Goal: Obtain resource: Obtain resource

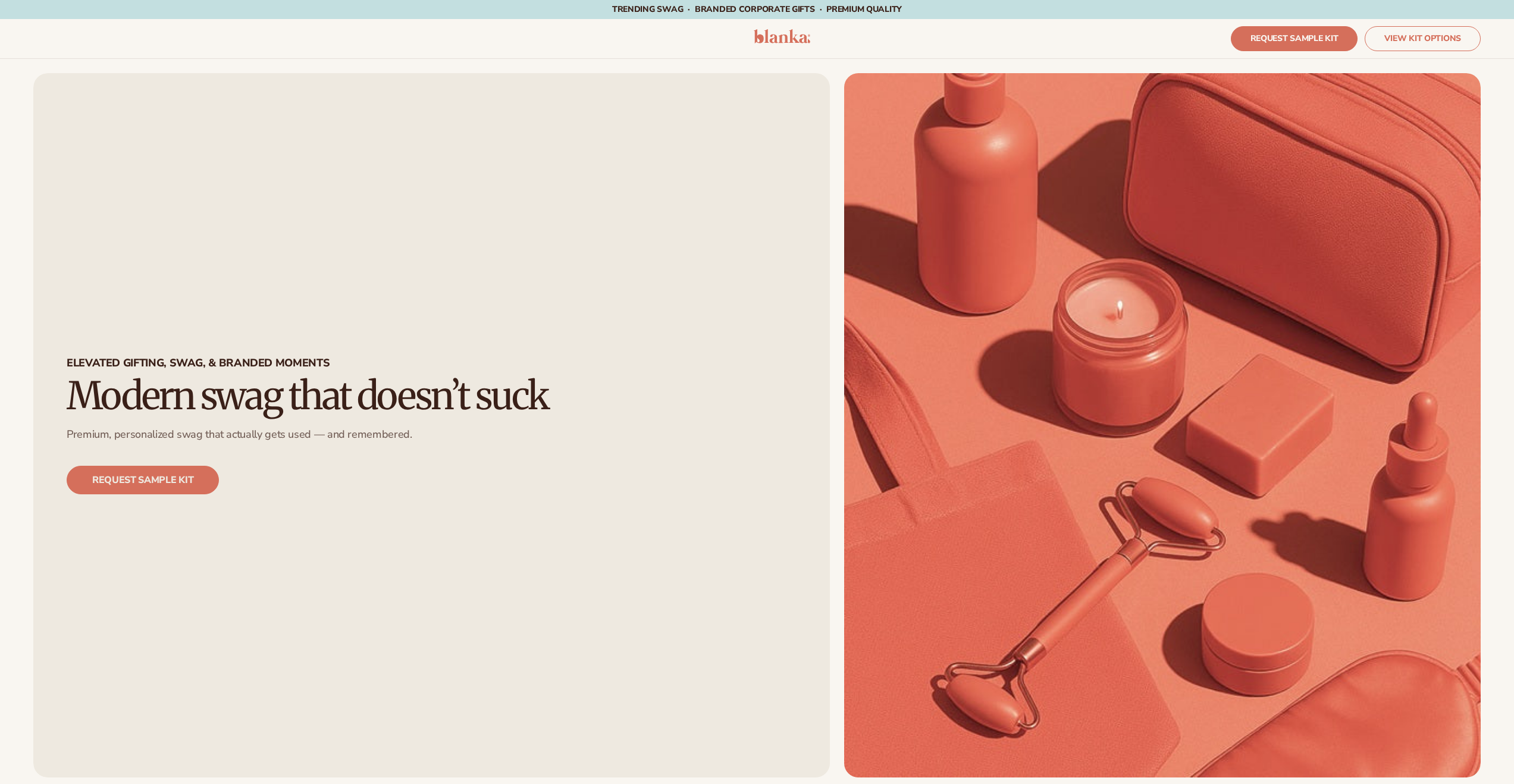
drag, startPoint x: 307, startPoint y: 200, endPoint x: 305, endPoint y: 185, distance: 15.1
drag, startPoint x: 250, startPoint y: 190, endPoint x: 250, endPoint y: 180, distance: 10.0
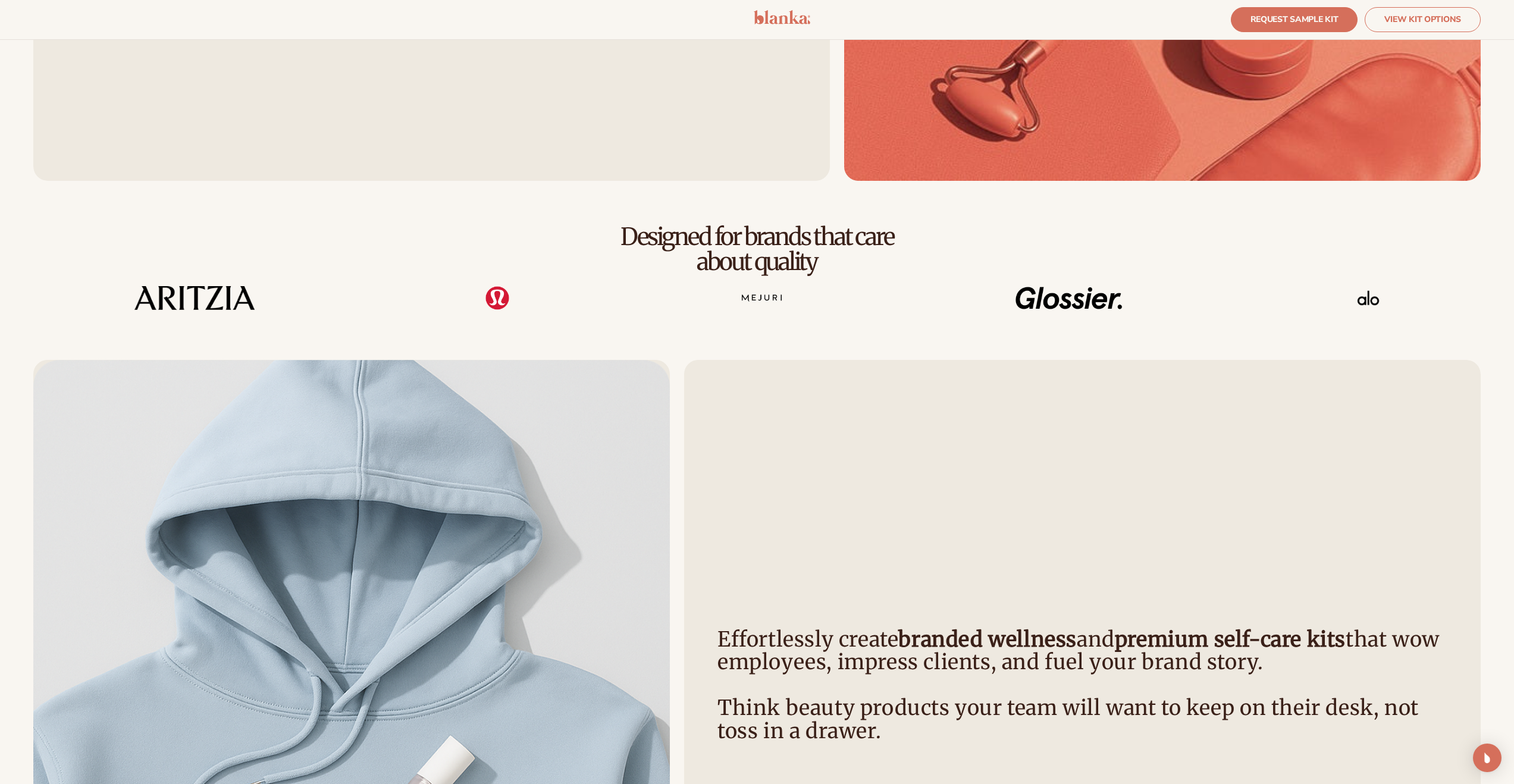
scroll to position [596, 0]
click at [896, 346] on div "Effortlessly create branded wellness and premium self-care kits that wow employ…" at bounding box center [757, 692] width 1514 height 742
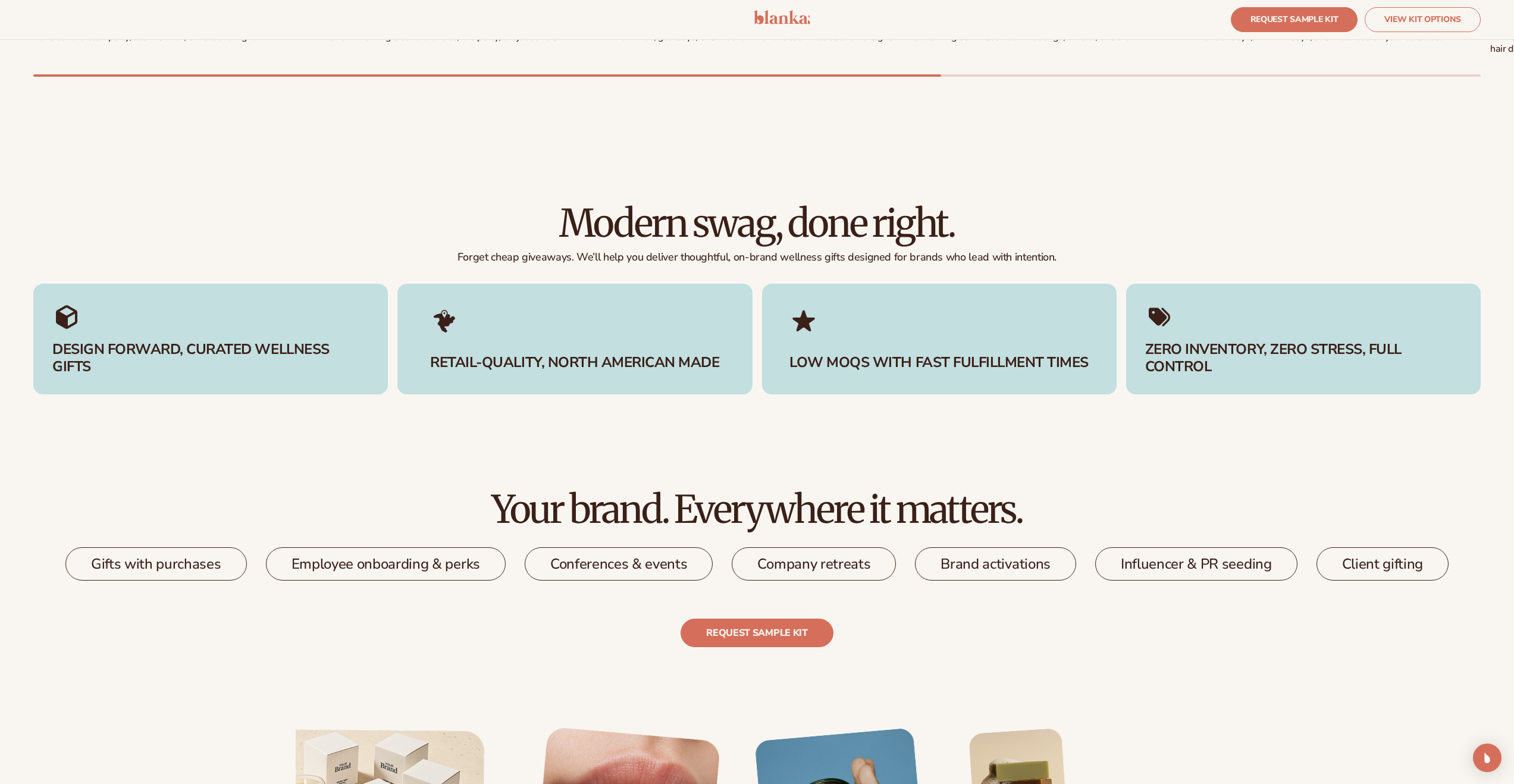
scroll to position [2205, 0]
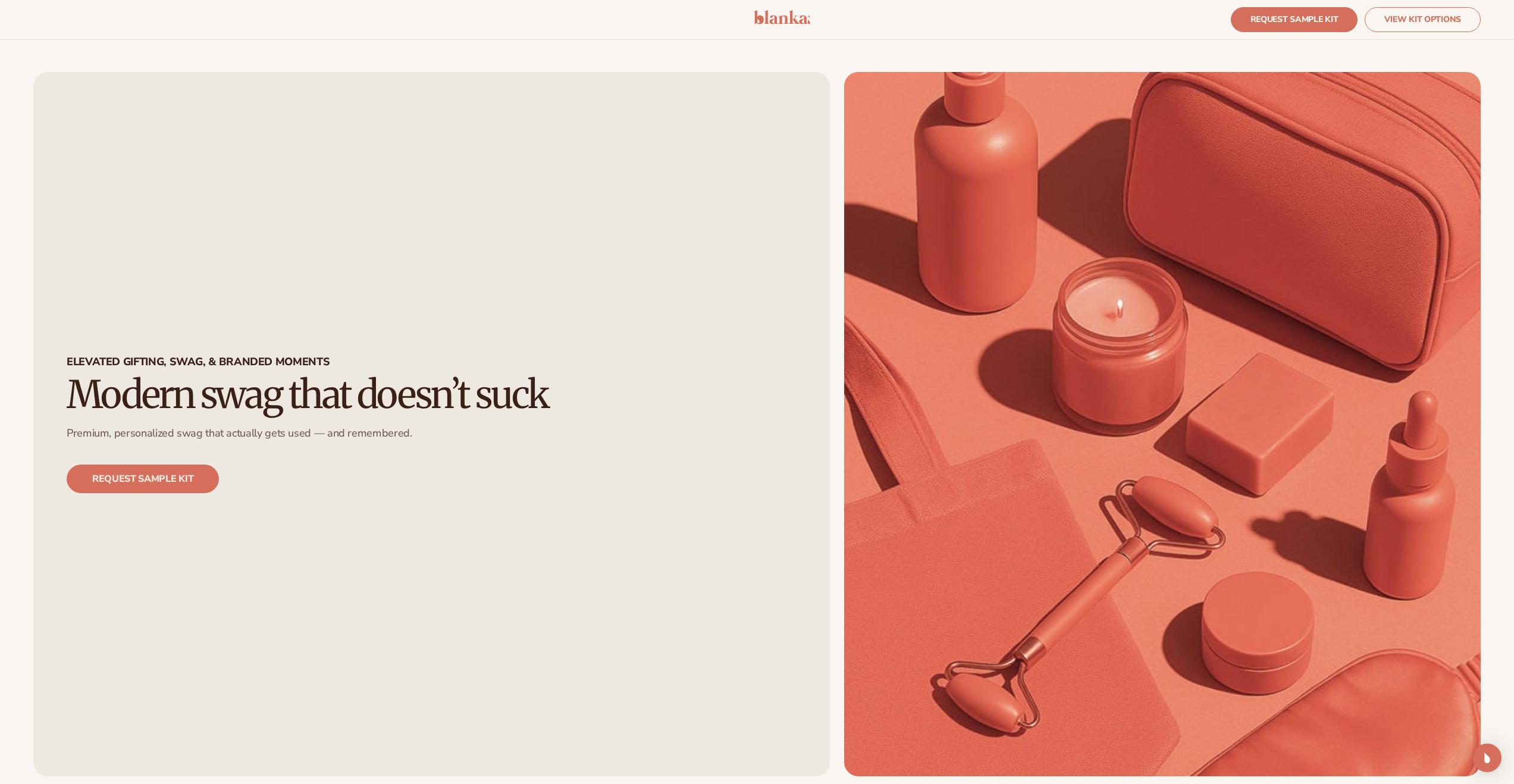
scroll to position [87, 0]
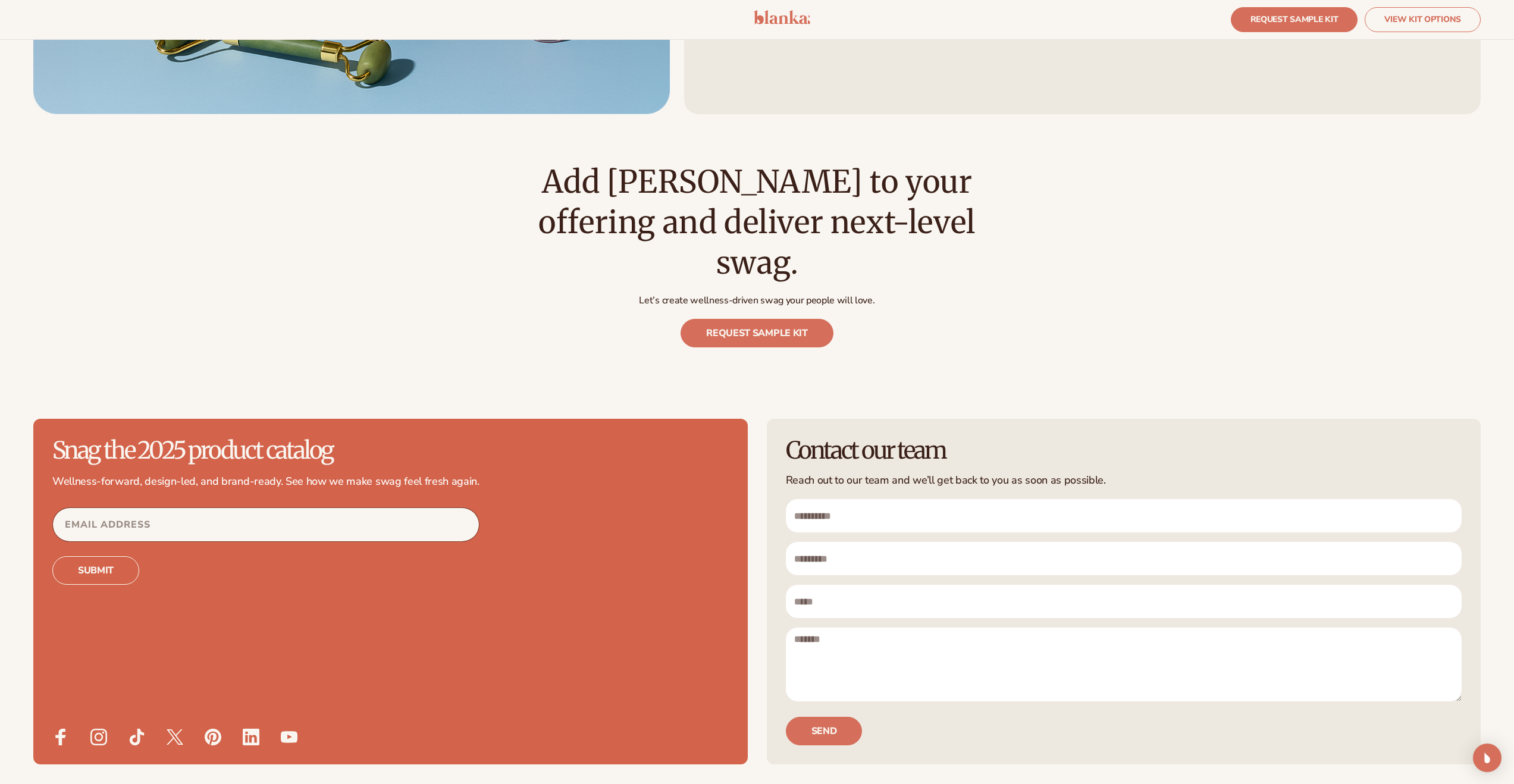
scroll to position [4136, 0]
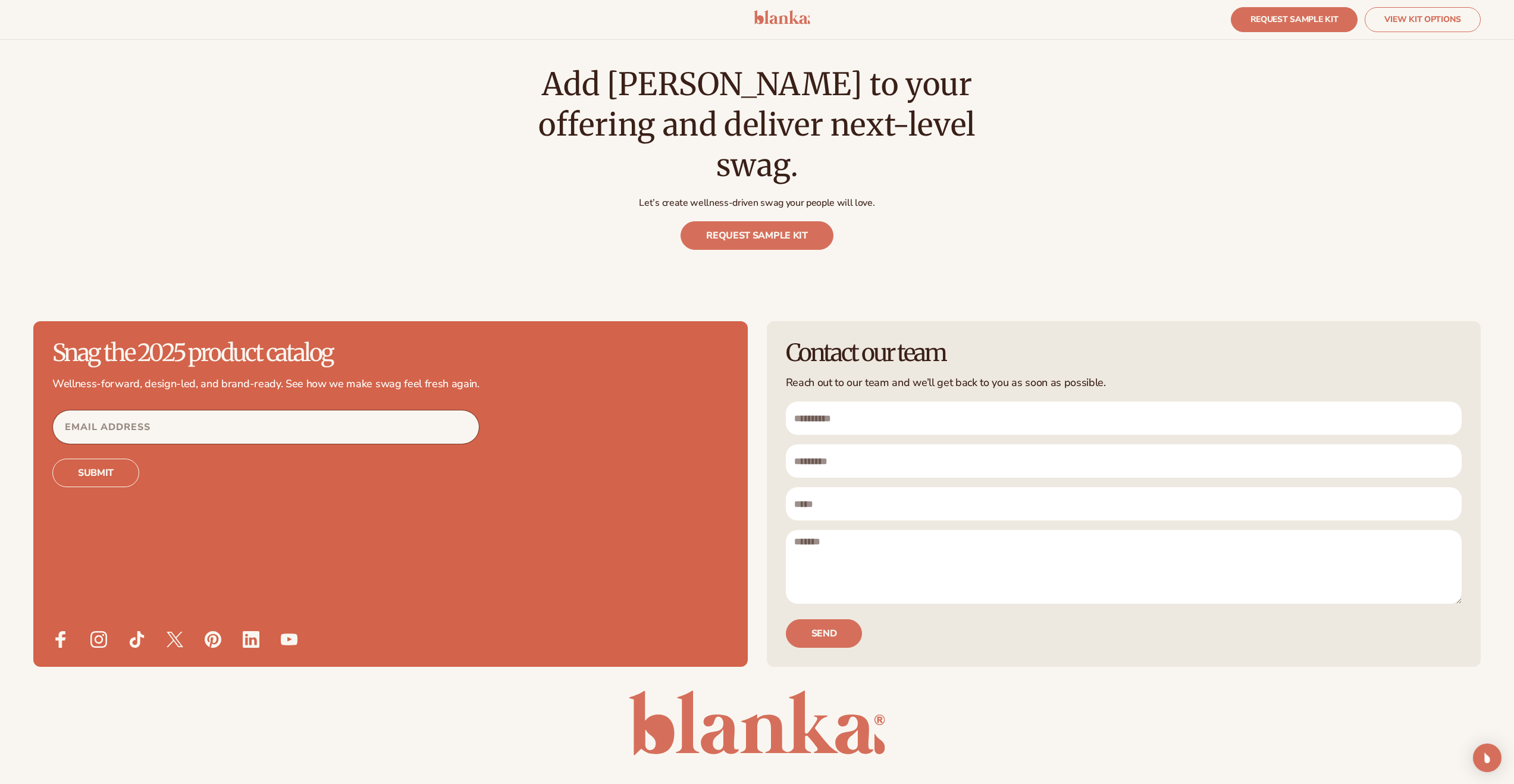
click at [896, 402] on input "First name" at bounding box center [1124, 418] width 676 height 33
click at [320, 410] on input "Email Address" at bounding box center [266, 427] width 426 height 33
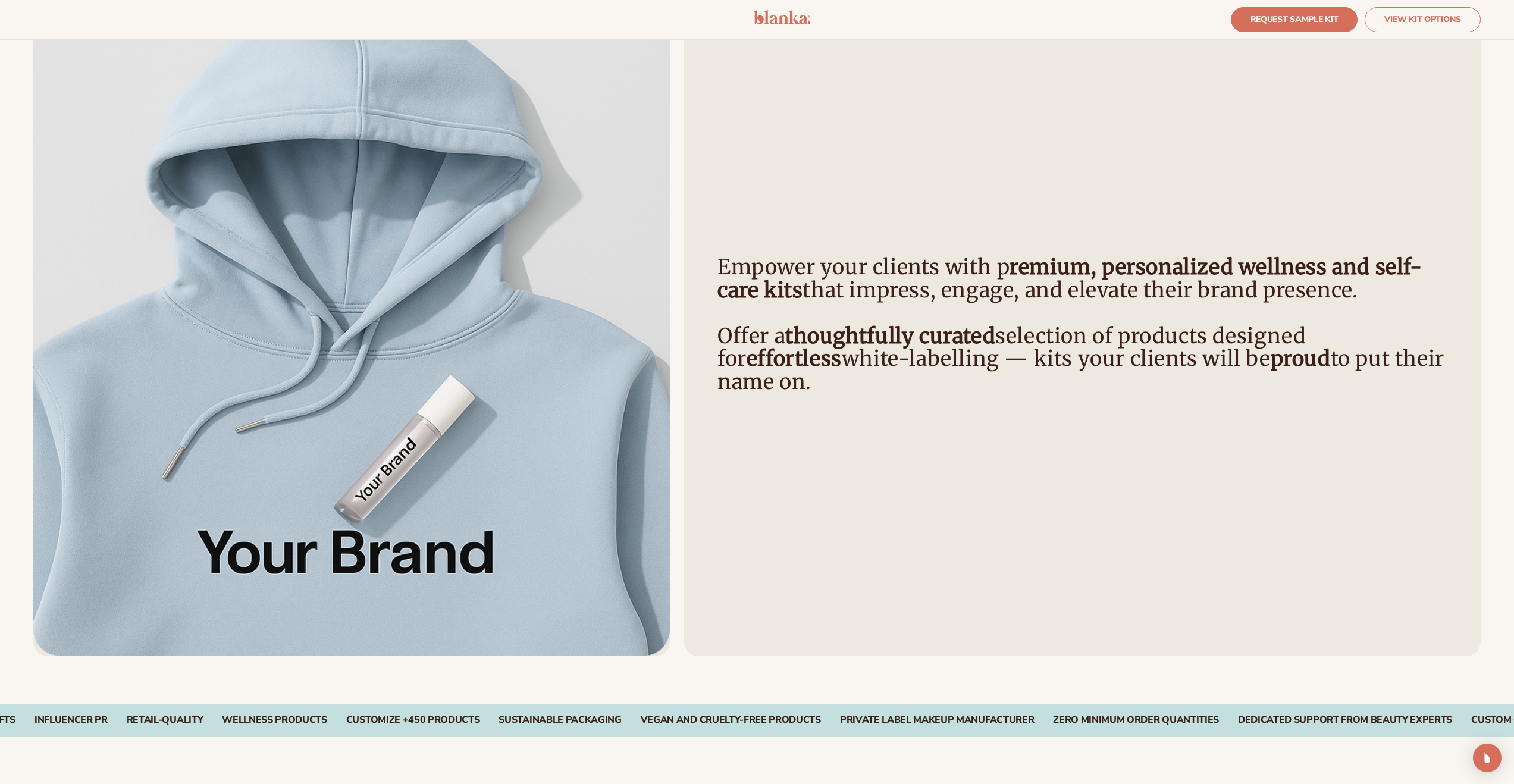
scroll to position [1014, 0]
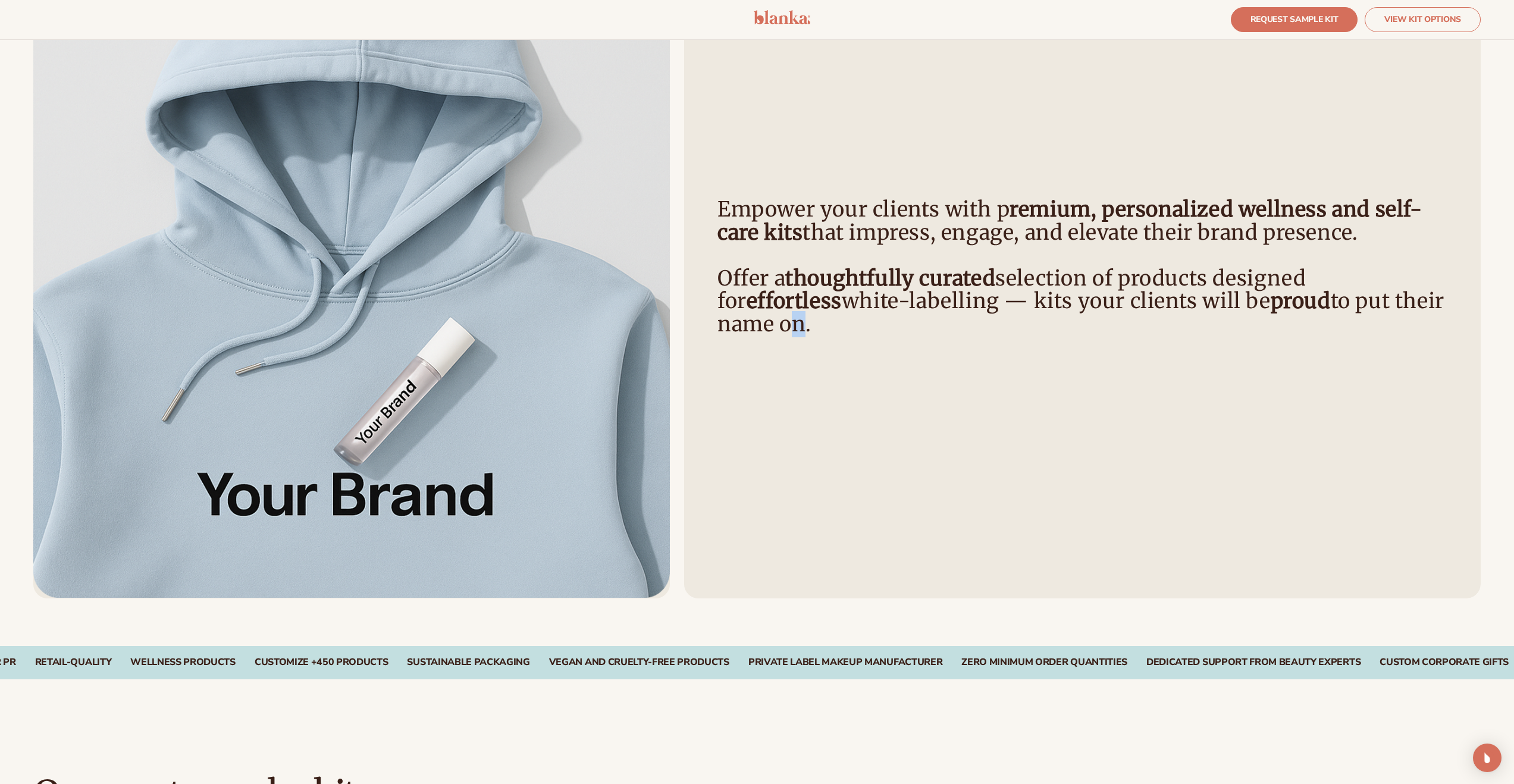
click at [1339, 302] on h4 "Empower your clients with p remium, personalized wellness and self-care kits th…" at bounding box center [1082, 267] width 730 height 137
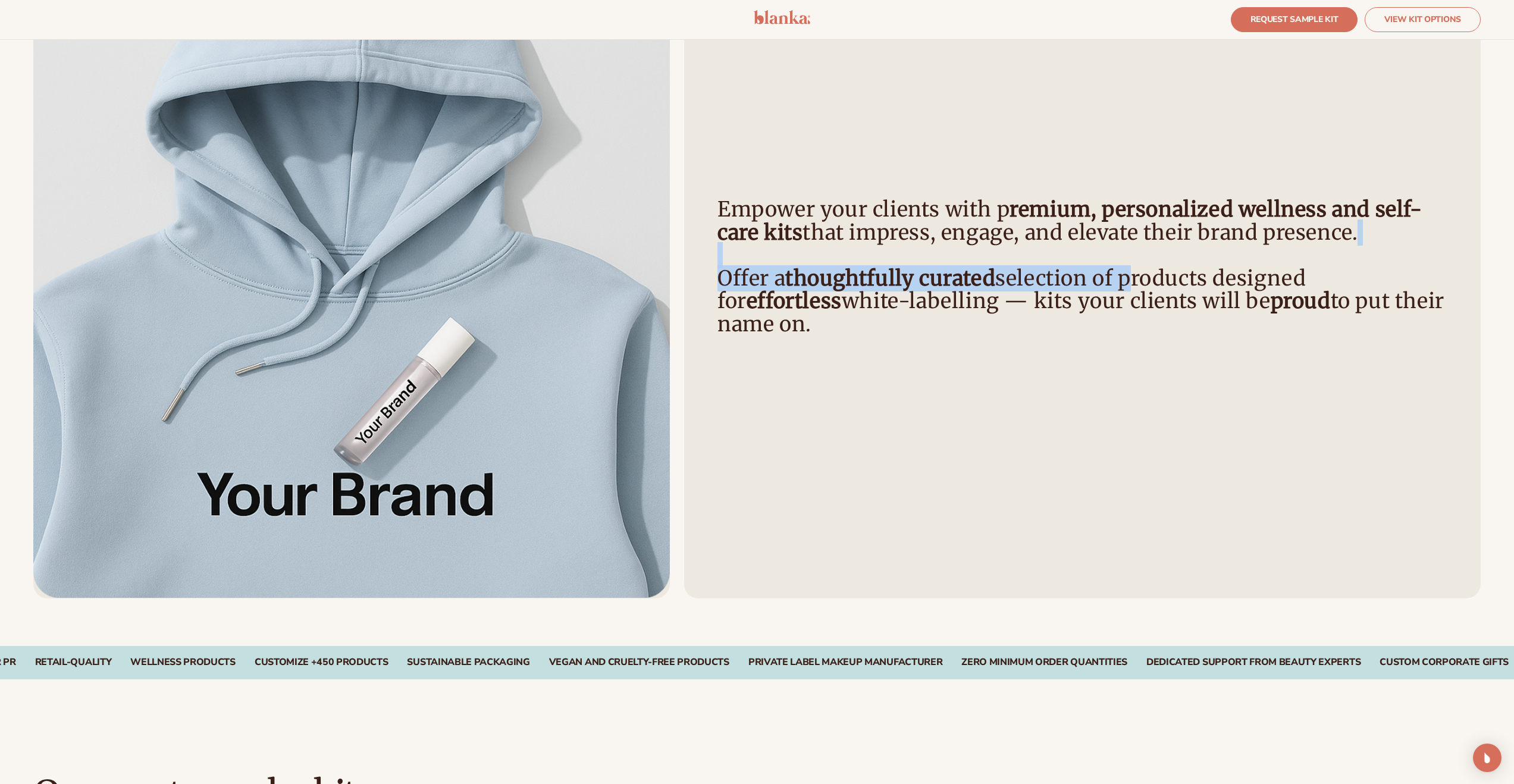
click at [951, 269] on h4 "Empower your clients with p remium, personalized wellness and self-care kits th…" at bounding box center [1082, 267] width 730 height 137
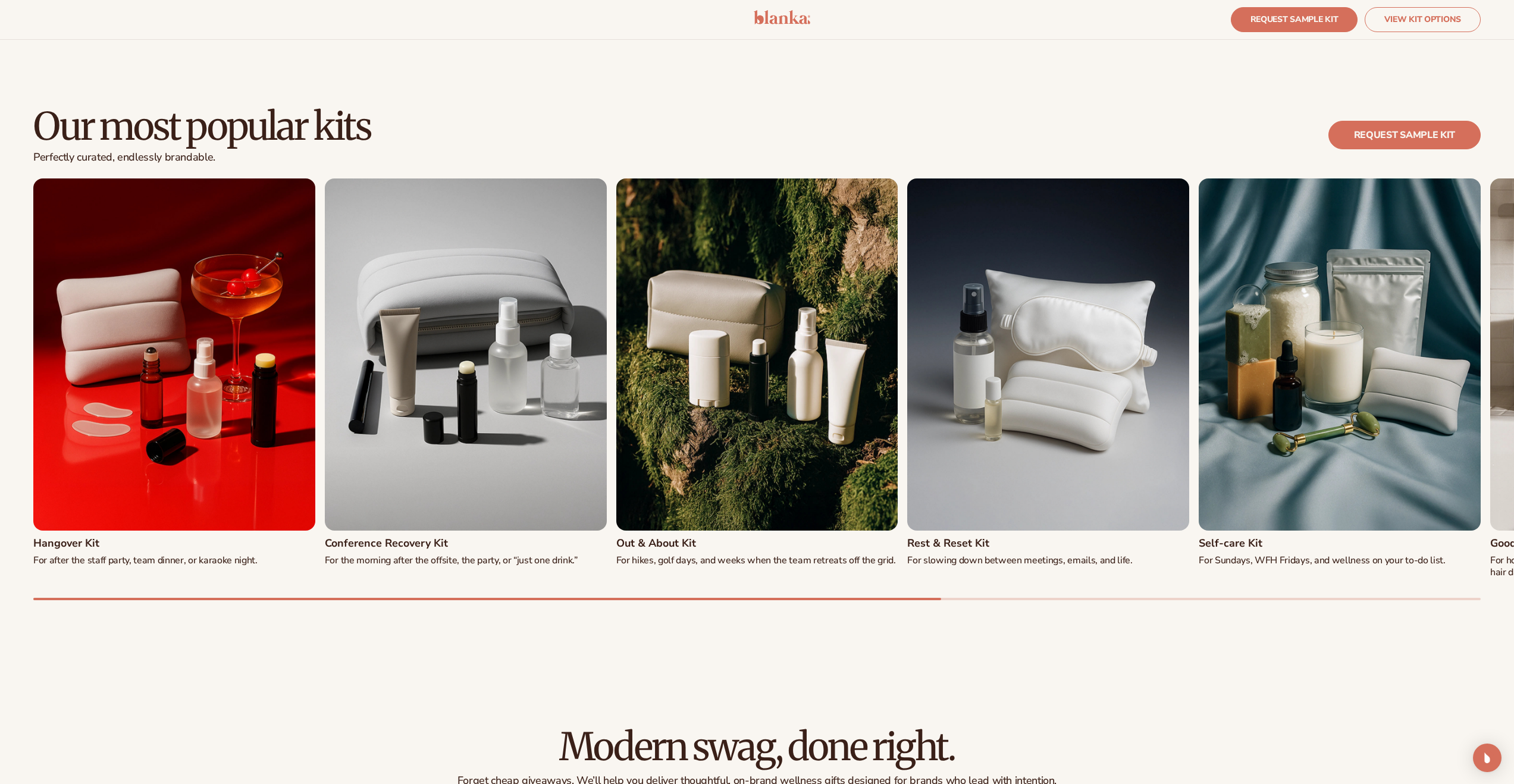
scroll to position [1903, 0]
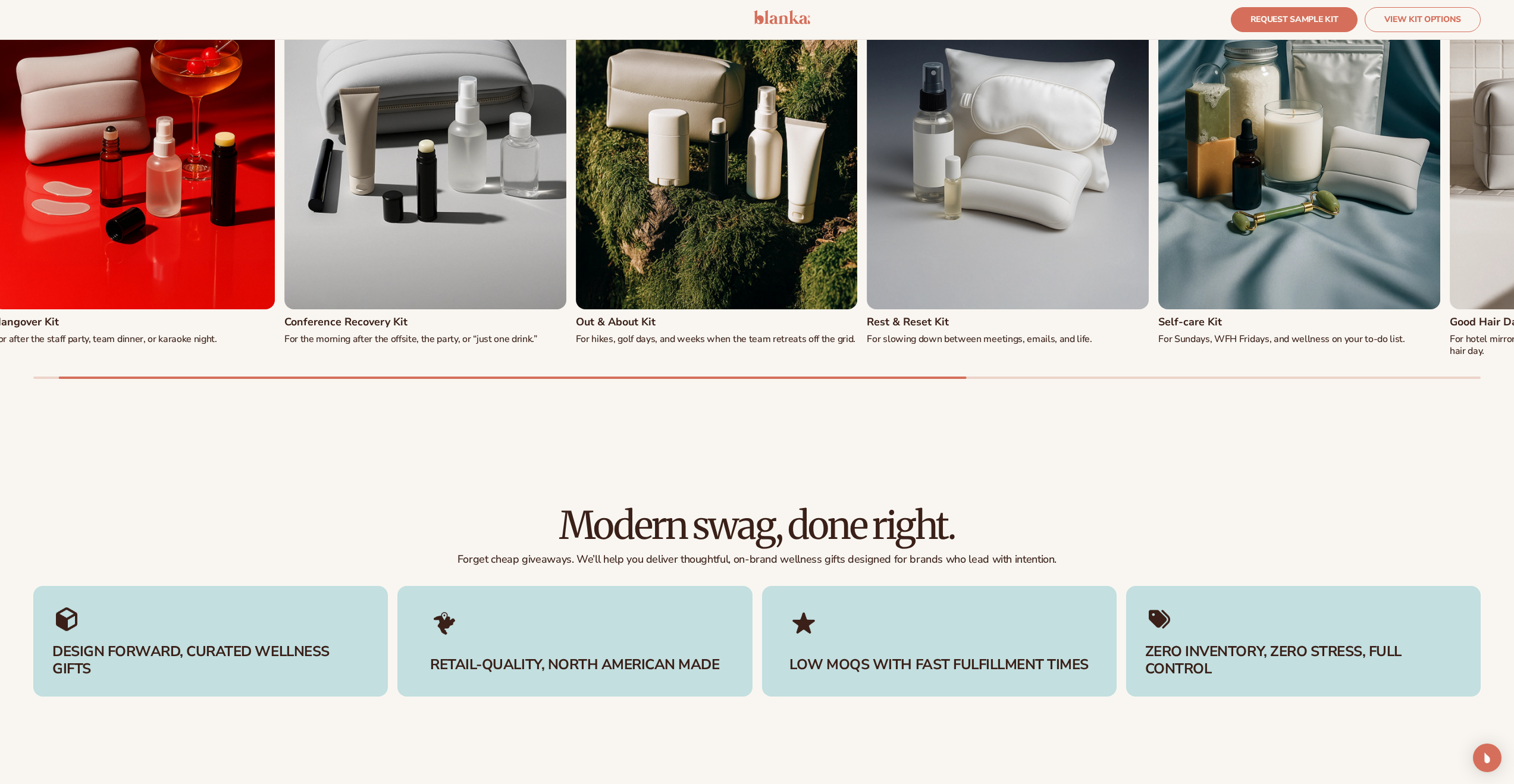
click at [908, 299] on img "4 / 8" at bounding box center [1008, 133] width 282 height 352
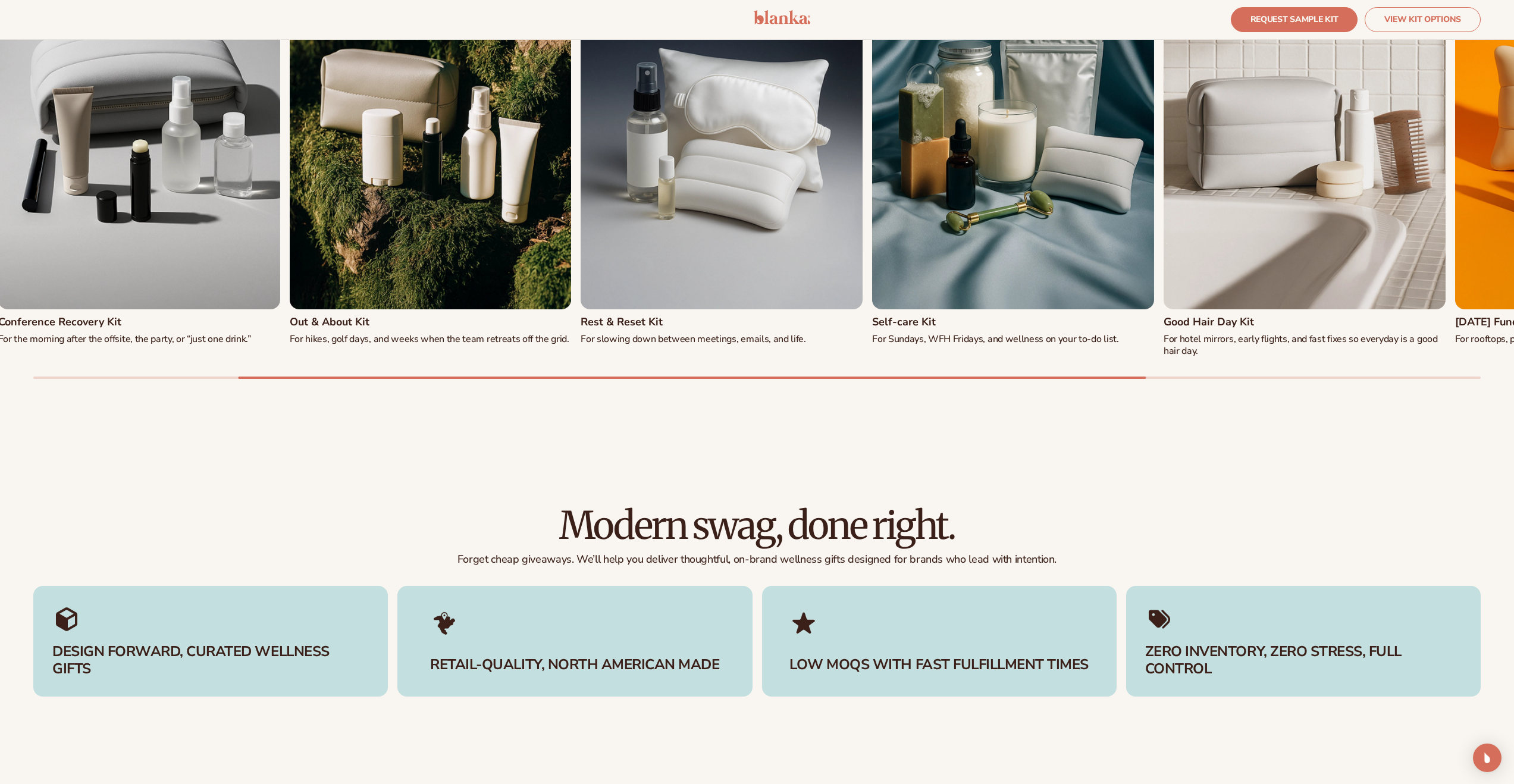
click at [904, 318] on h3 "Self-care Kit" at bounding box center [904, 322] width 63 height 12
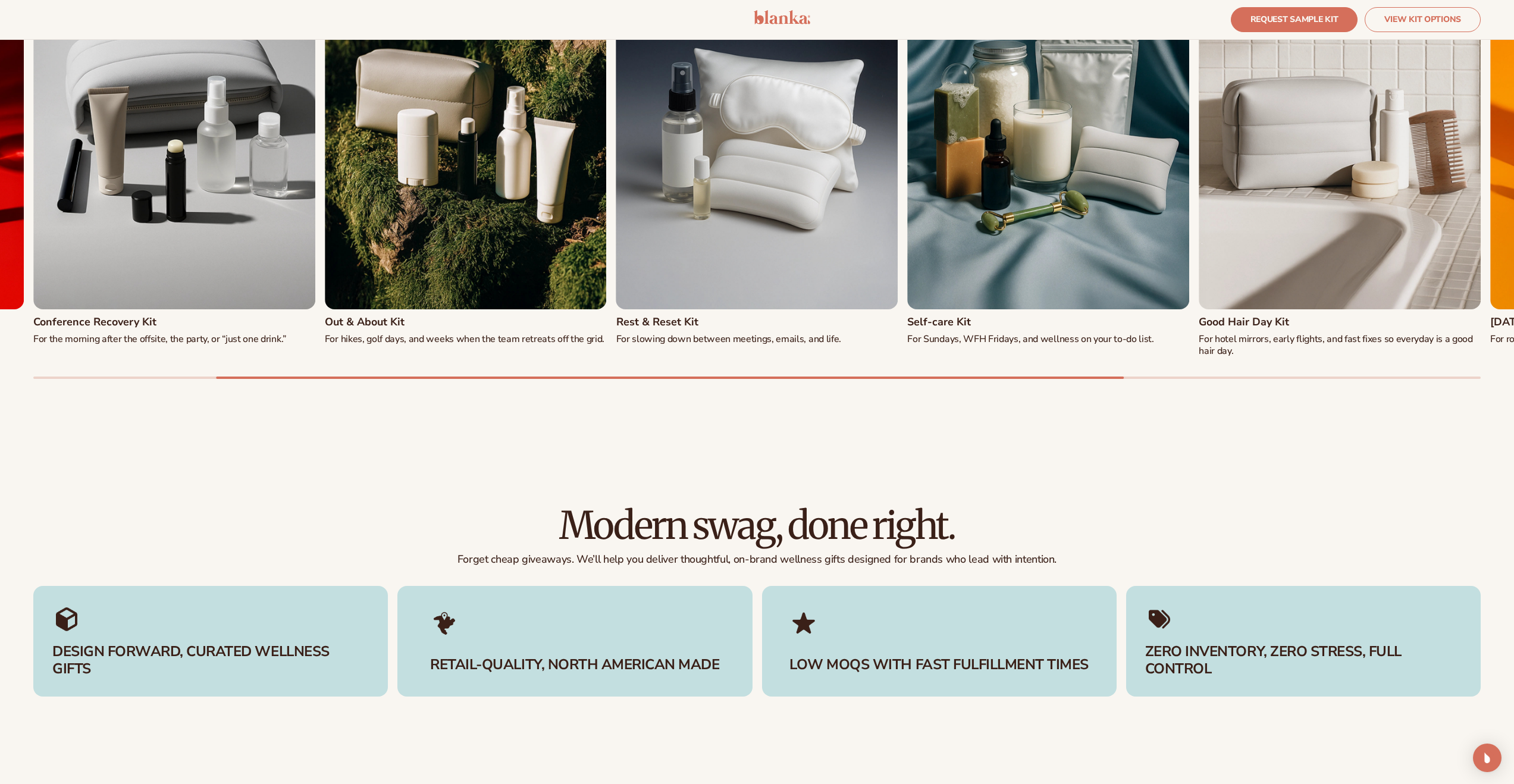
click at [1110, 332] on div "Self-care Kit For Sundays, WFH Fridays, and wellness on your to-do list." at bounding box center [1049, 331] width 282 height 29
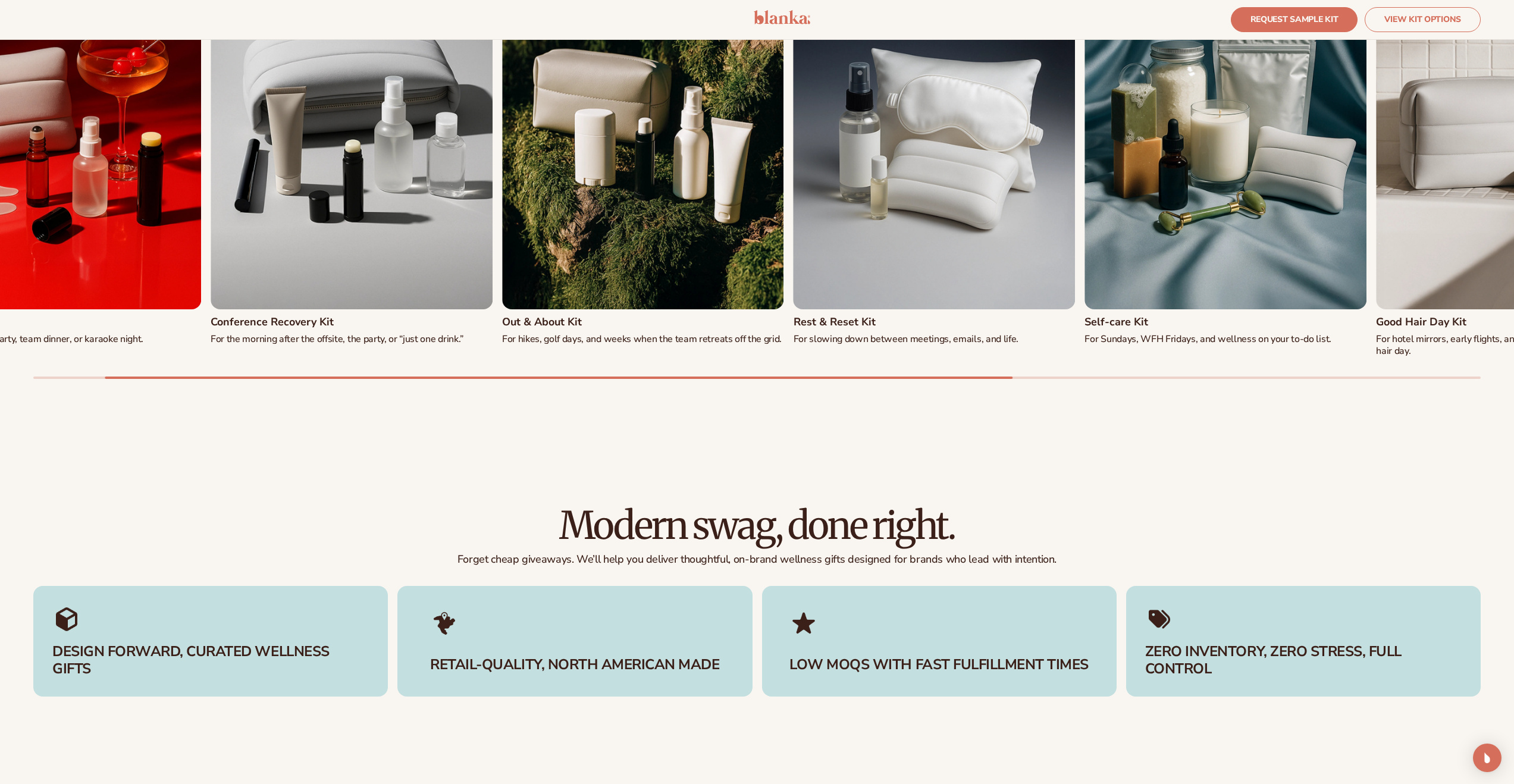
click at [320, 319] on h3 "Conference Recovery Kit" at bounding box center [272, 322] width 123 height 12
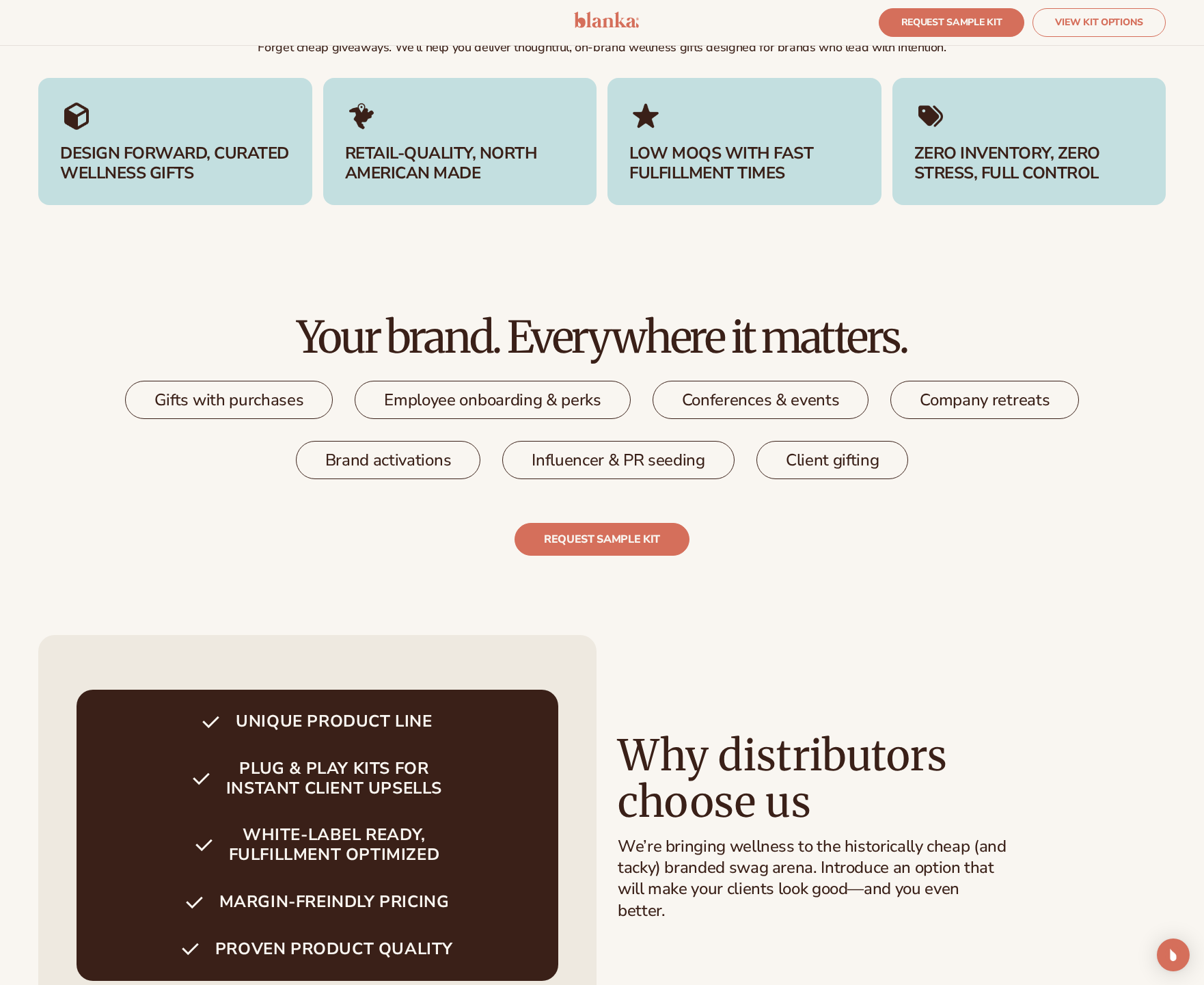
scroll to position [1214, 0]
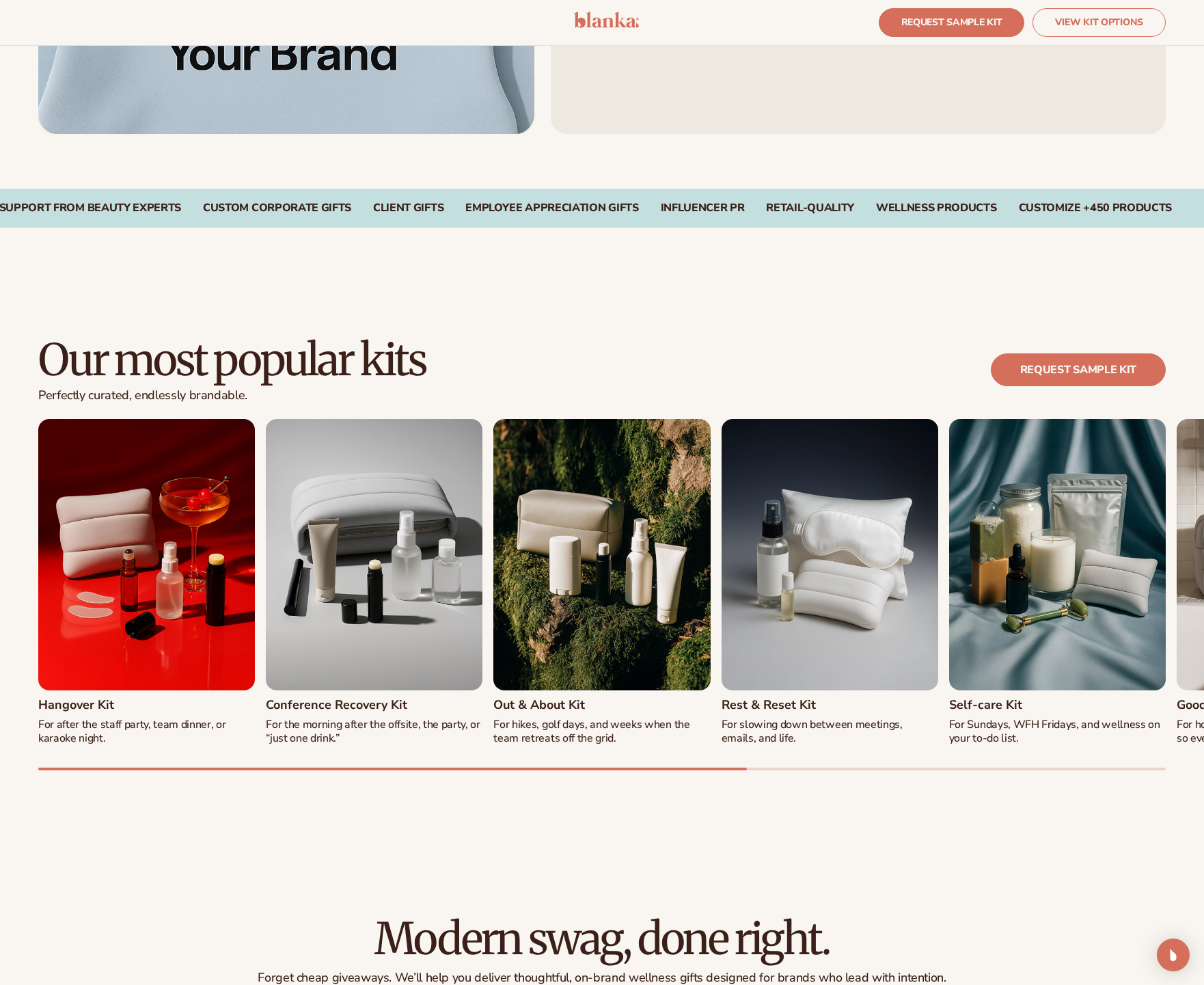
click at [341, 382] on h2 "Our most popular kits" at bounding box center [232, 360] width 387 height 46
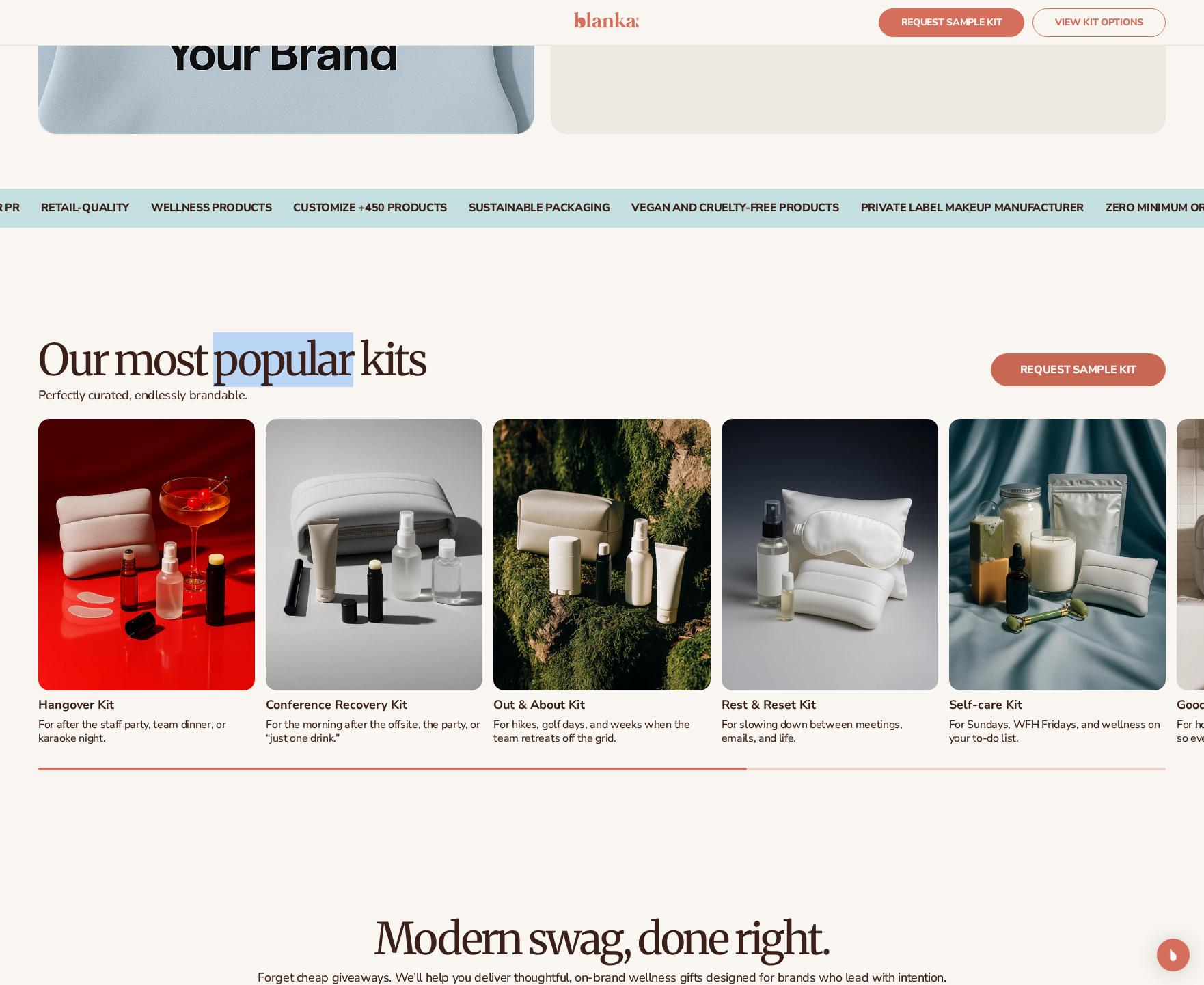
click at [1078, 369] on link "REQUEST SAMPLE KIT" at bounding box center [1078, 369] width 175 height 32
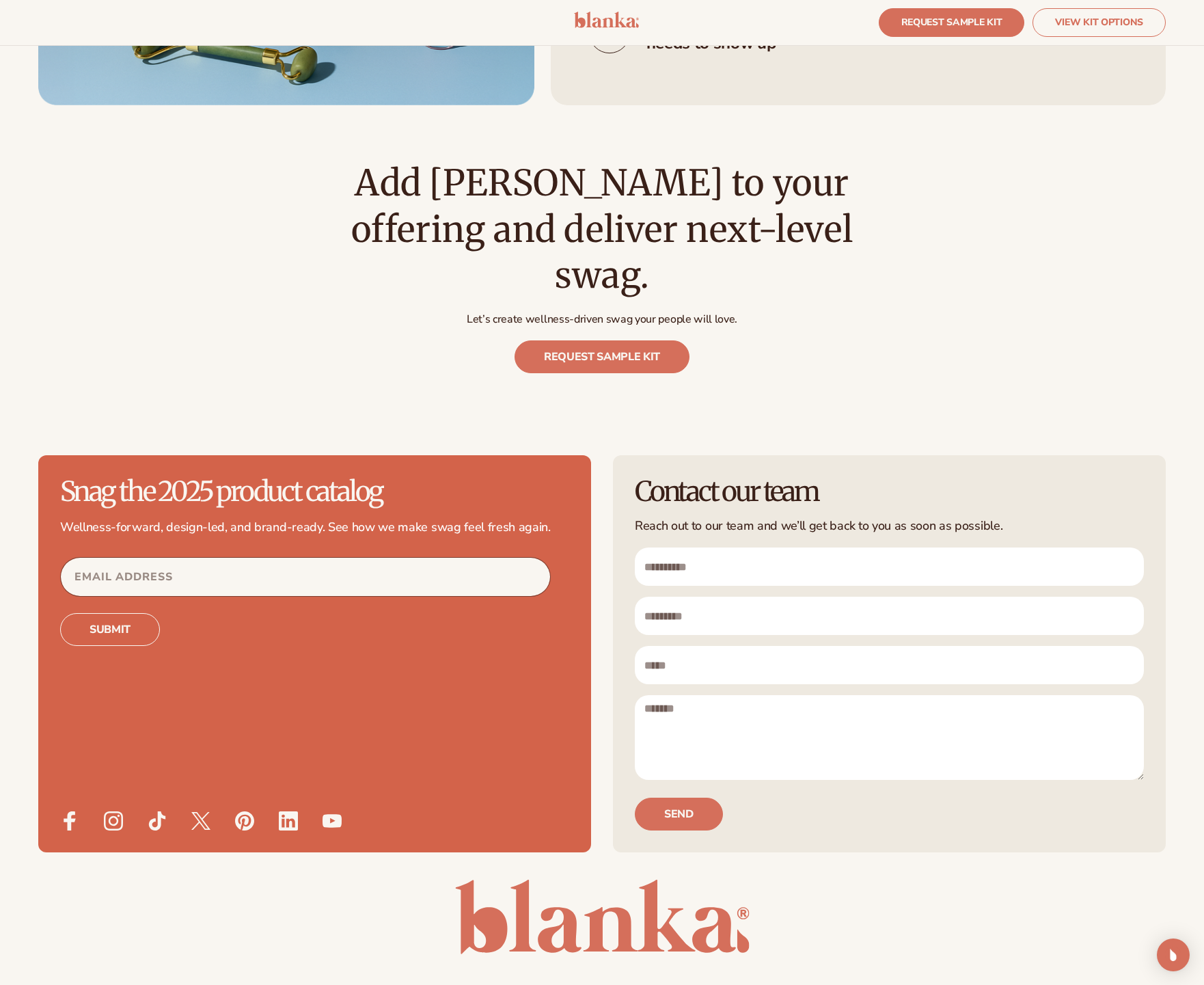
scroll to position [3899, 0]
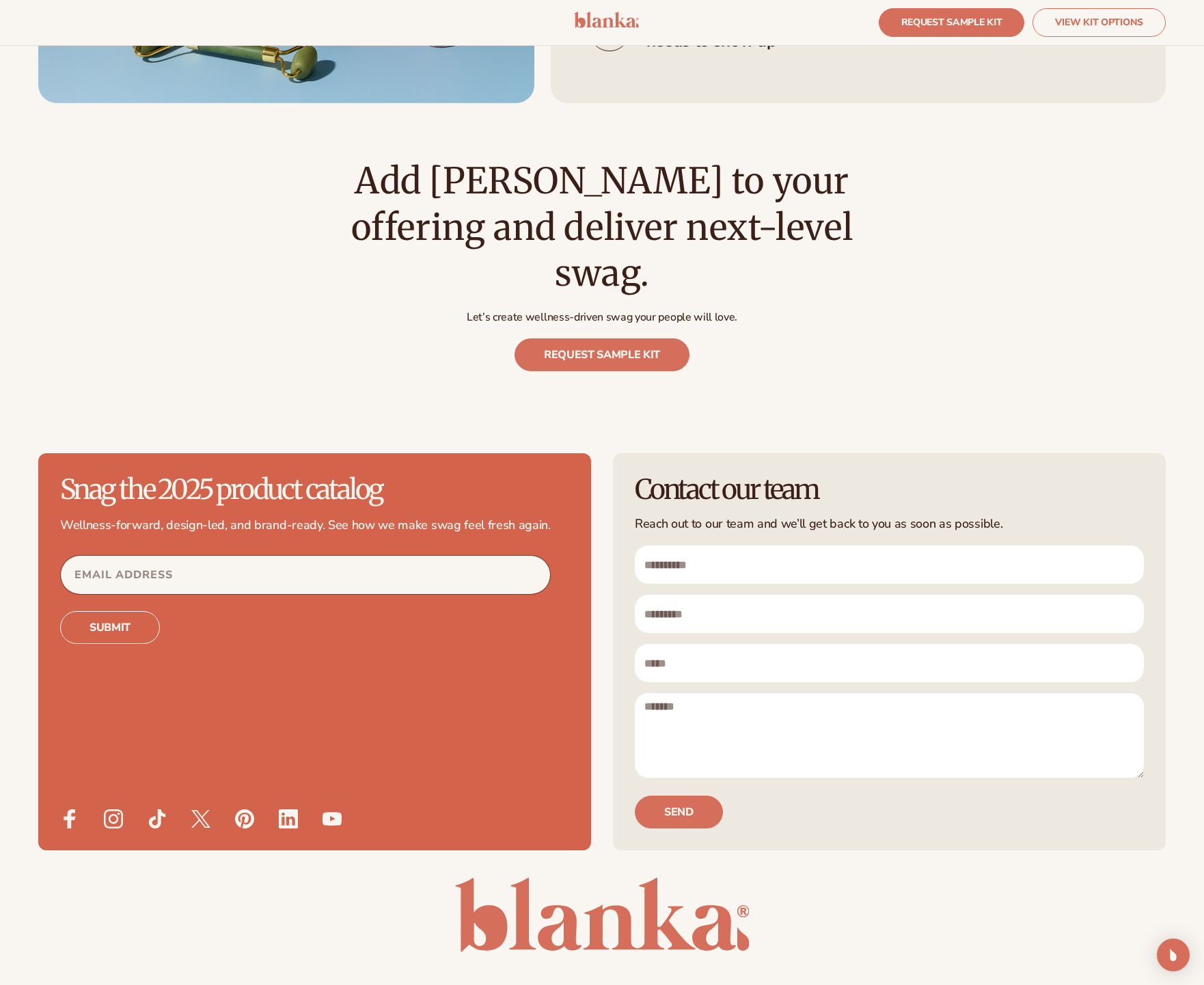
click at [833, 545] on input "First name" at bounding box center [889, 564] width 509 height 38
click at [181, 556] on input "Email Address" at bounding box center [305, 574] width 489 height 38
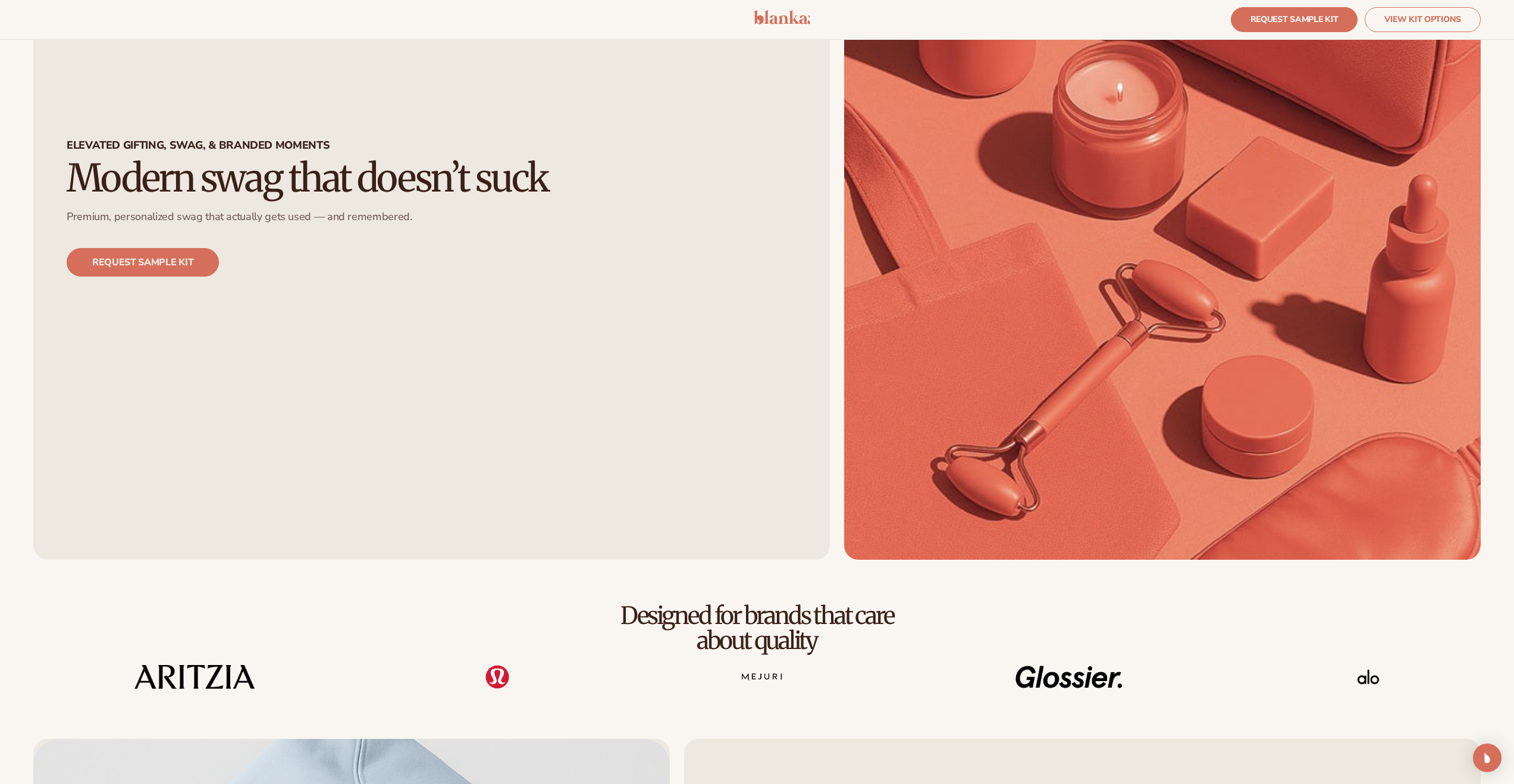
scroll to position [0, 0]
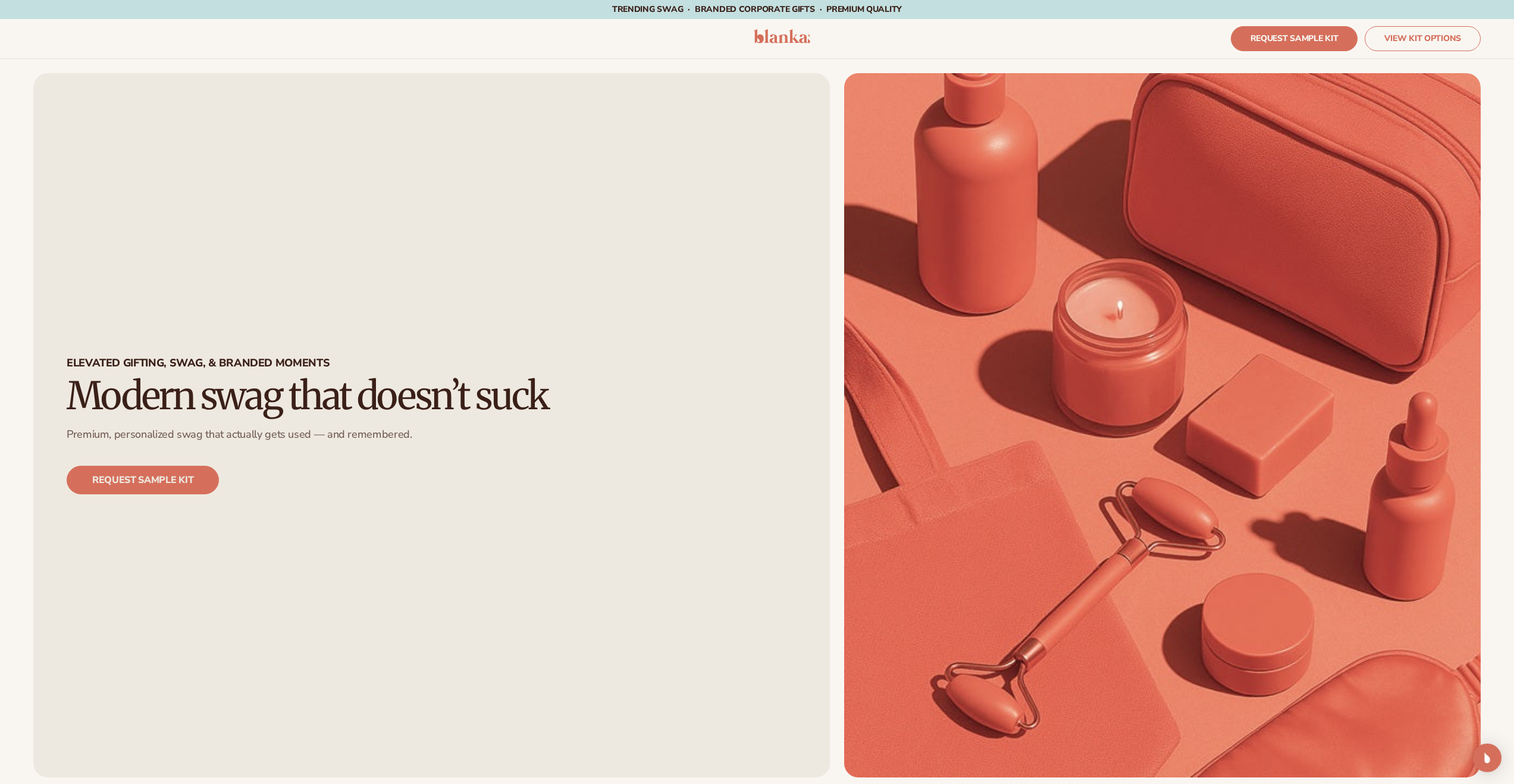
click at [787, 35] on img at bounding box center [782, 36] width 56 height 14
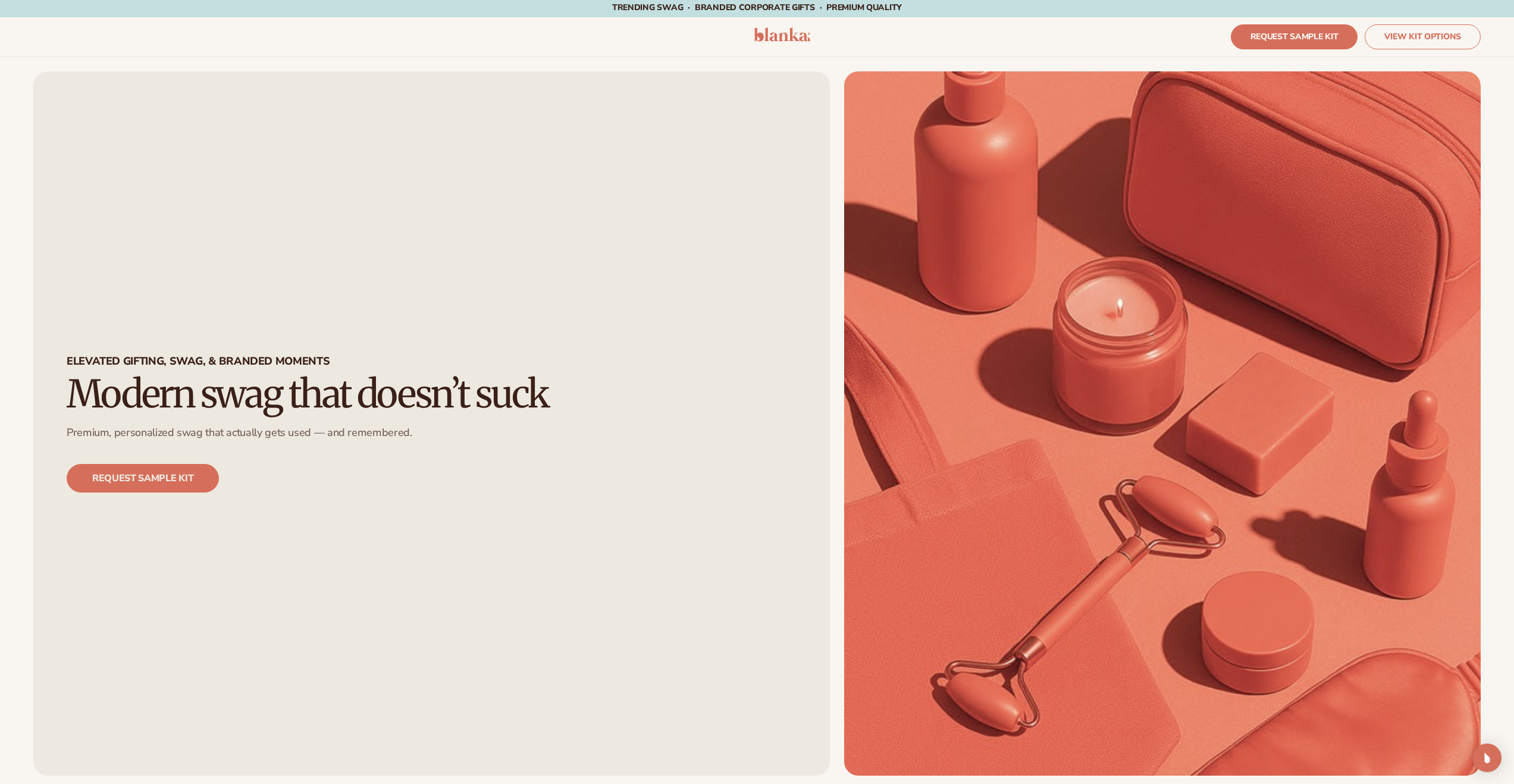
click at [771, 45] on div at bounding box center [782, 37] width 56 height 19
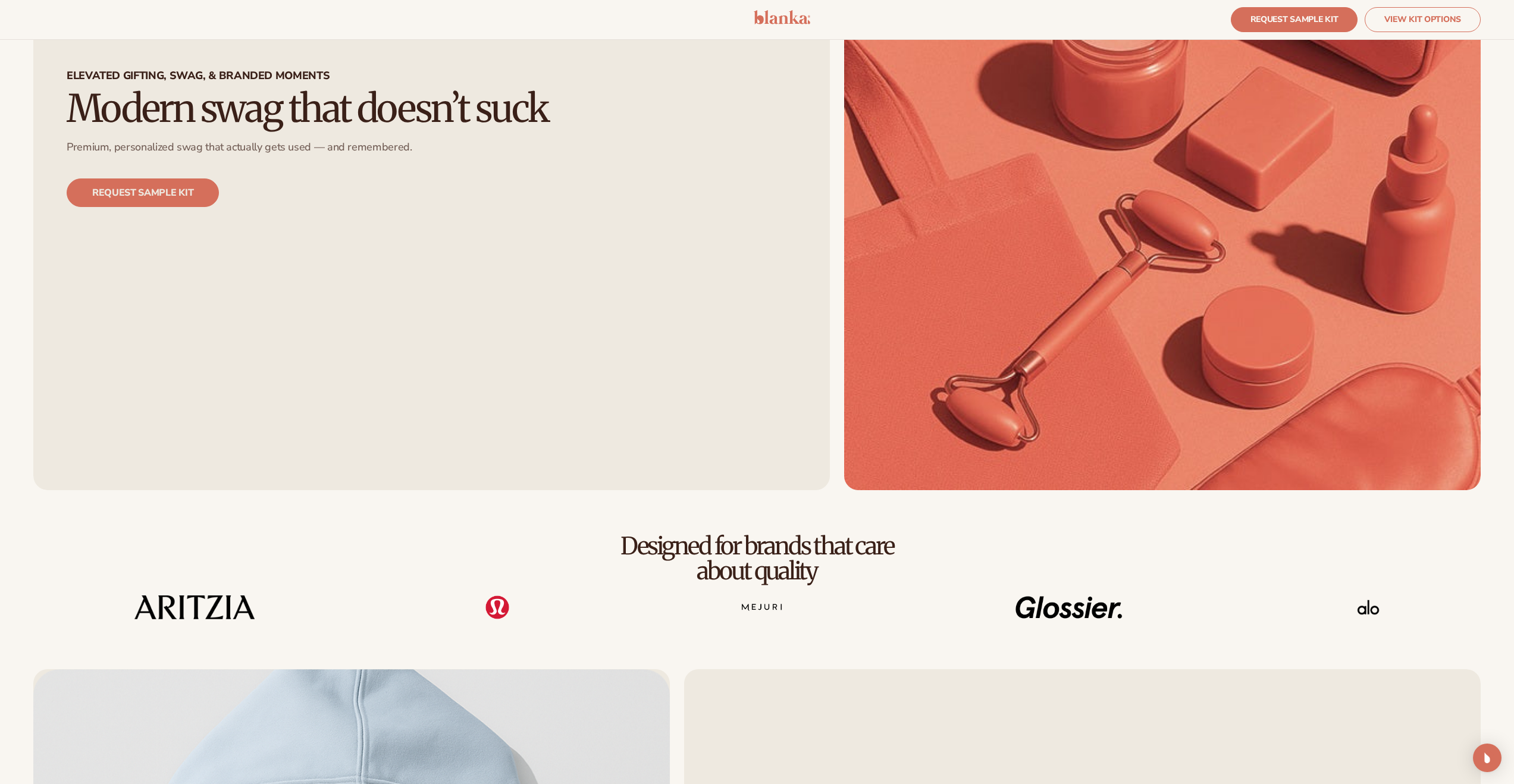
scroll to position [11, 0]
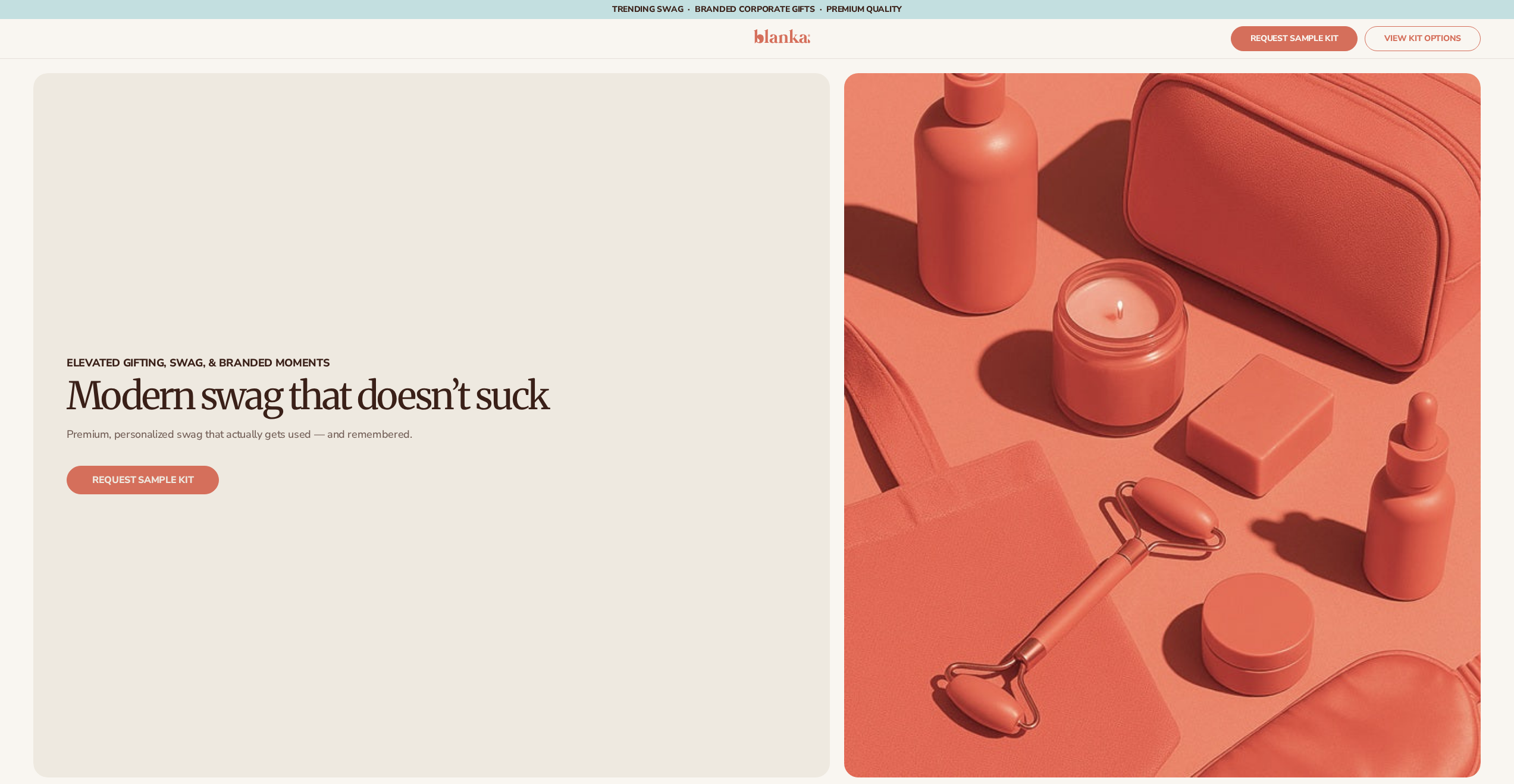
scroll to position [11, 0]
